Goal: Information Seeking & Learning: Learn about a topic

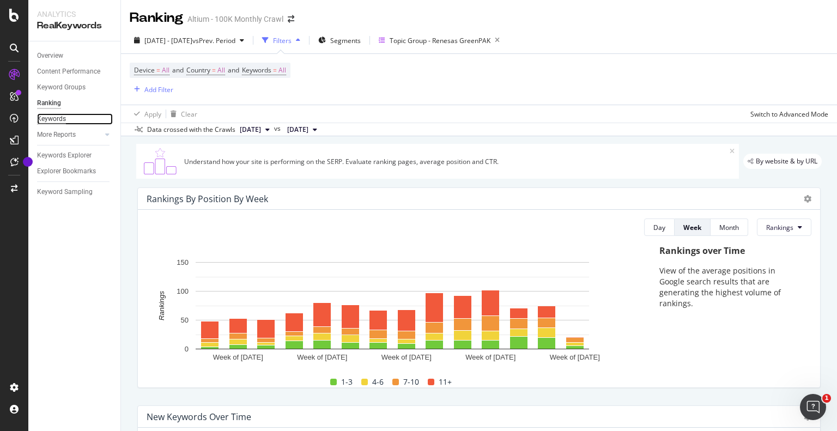
click at [62, 119] on div "Keywords" at bounding box center [51, 118] width 29 height 11
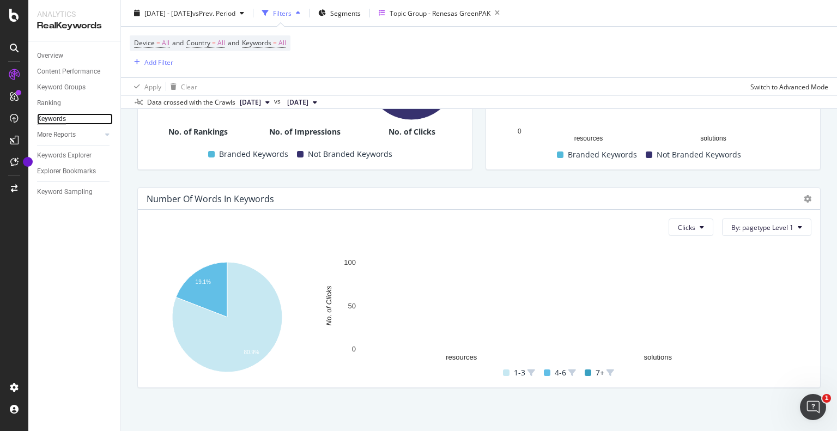
scroll to position [330, 0]
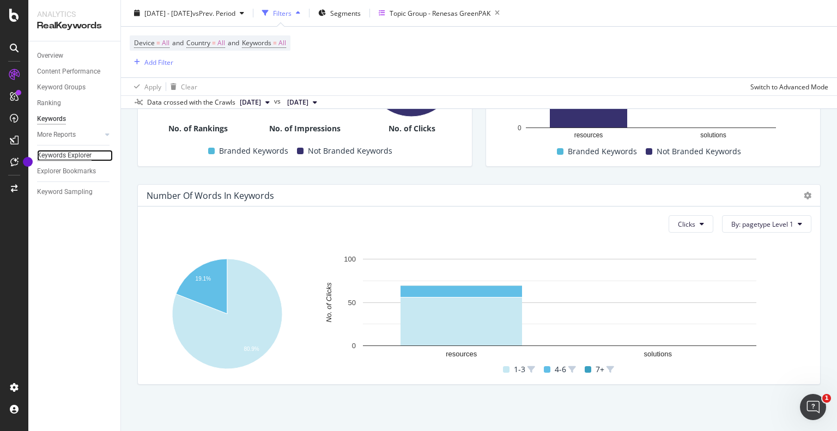
click at [68, 156] on div "Keywords Explorer" at bounding box center [64, 155] width 54 height 11
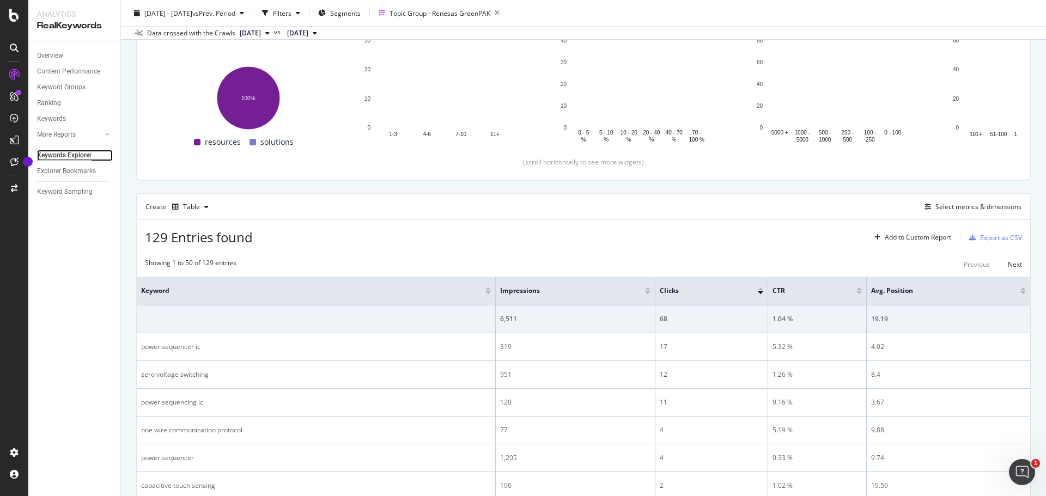
scroll to position [163, 0]
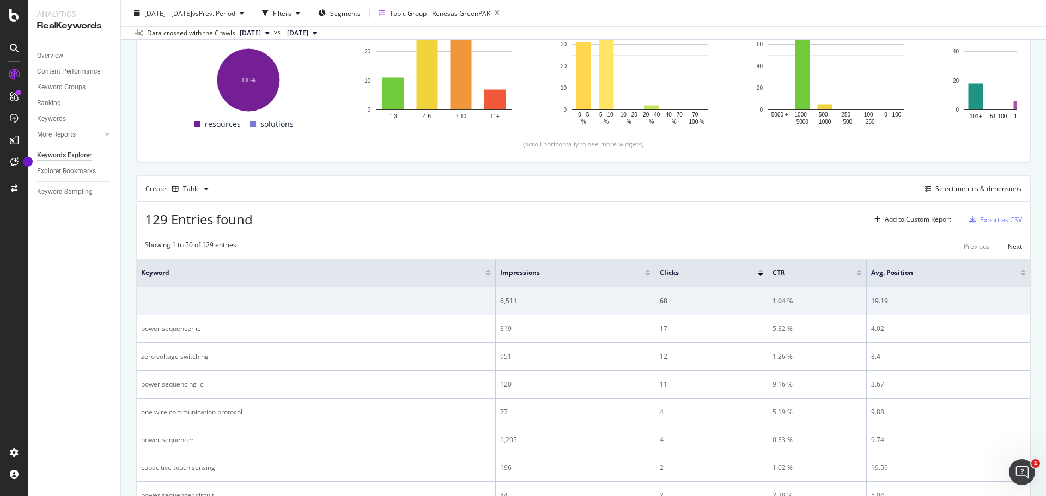
click at [645, 274] on div at bounding box center [647, 275] width 5 height 3
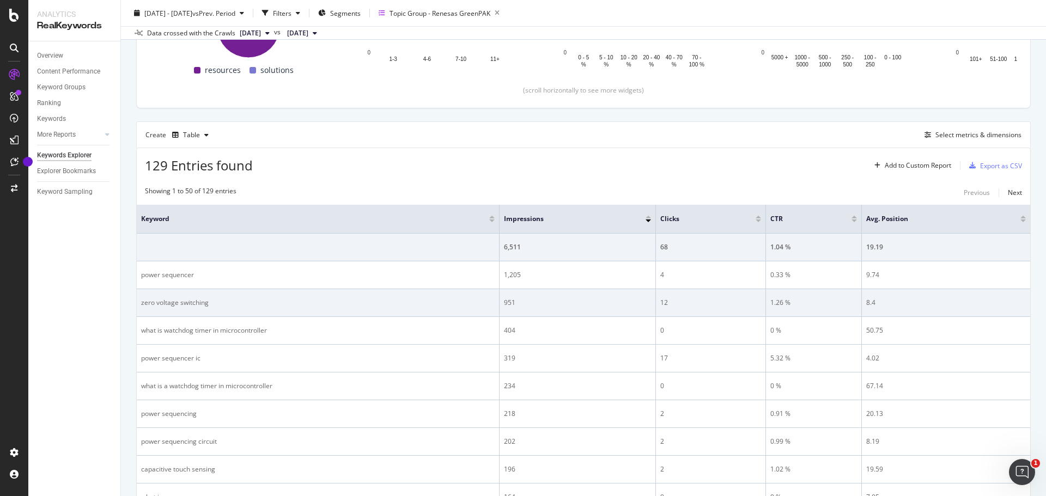
scroll to position [218, 0]
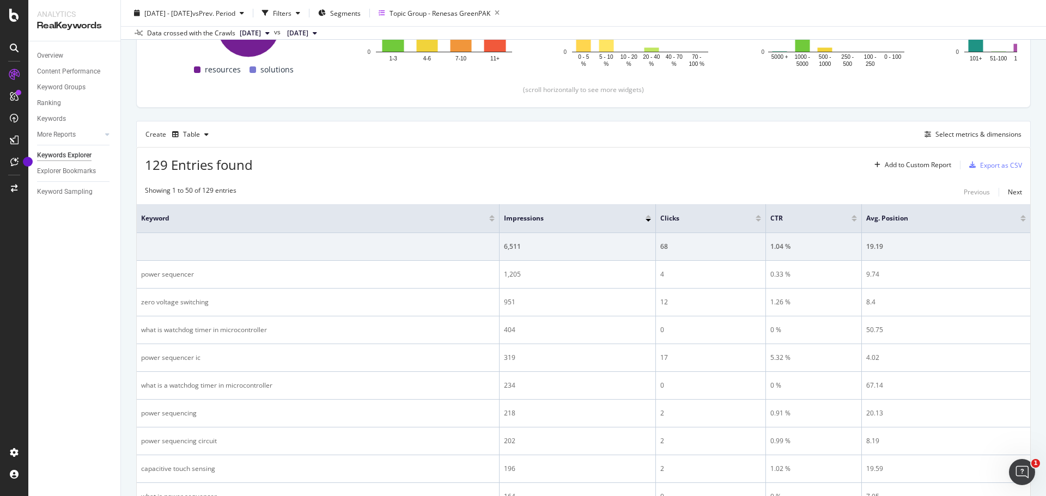
click at [836, 218] on div at bounding box center [1023, 218] width 5 height 7
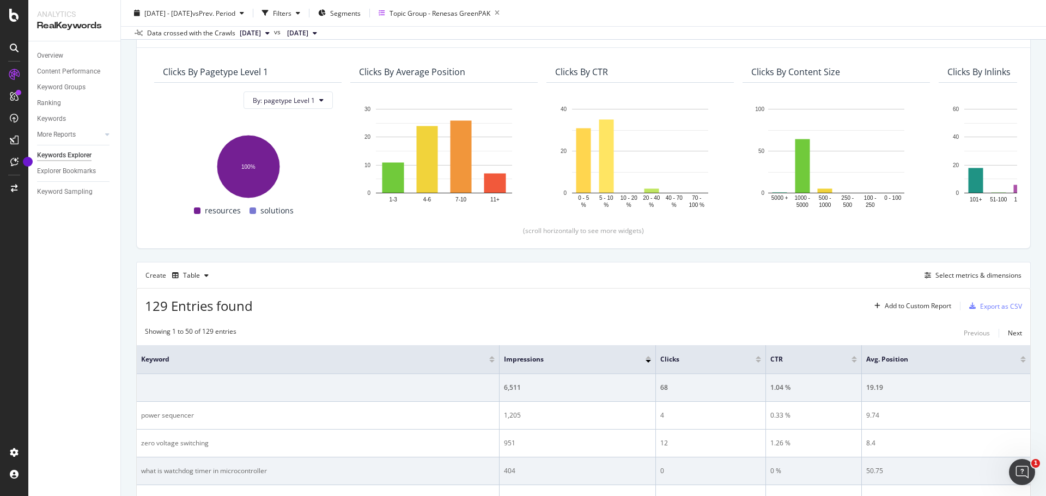
scroll to position [54, 0]
